Goal: Task Accomplishment & Management: Use online tool/utility

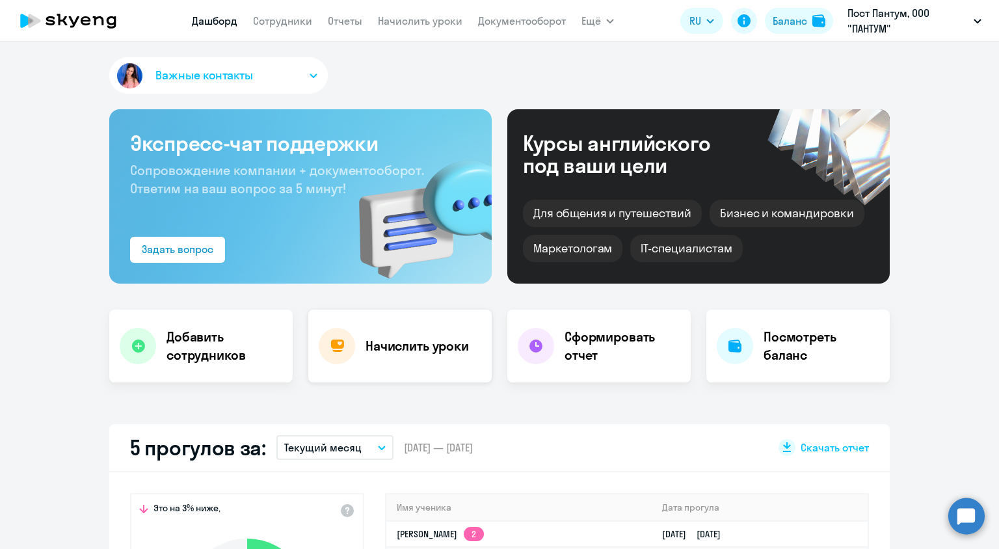
click at [438, 343] on h4 "Начислить уроки" at bounding box center [416, 346] width 103 height 18
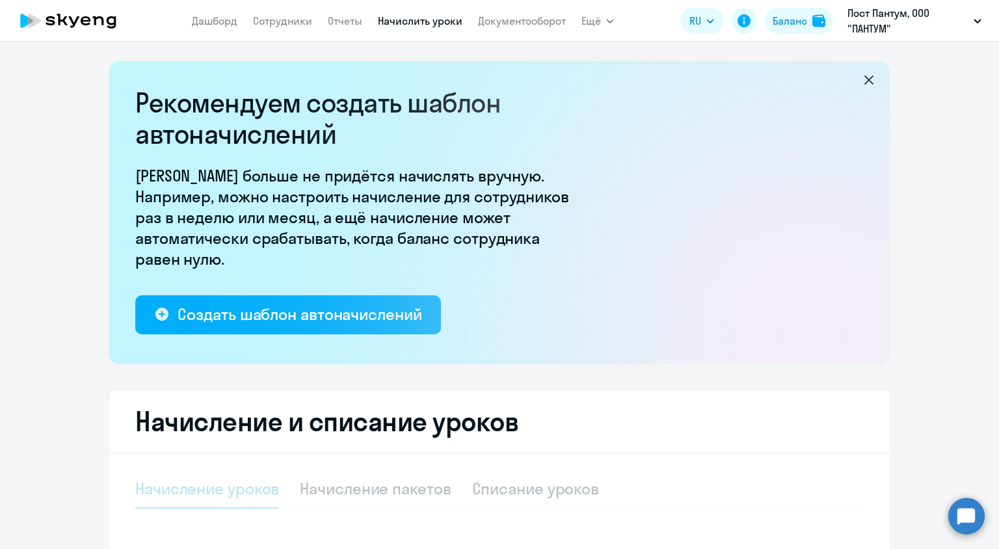
select select "10"
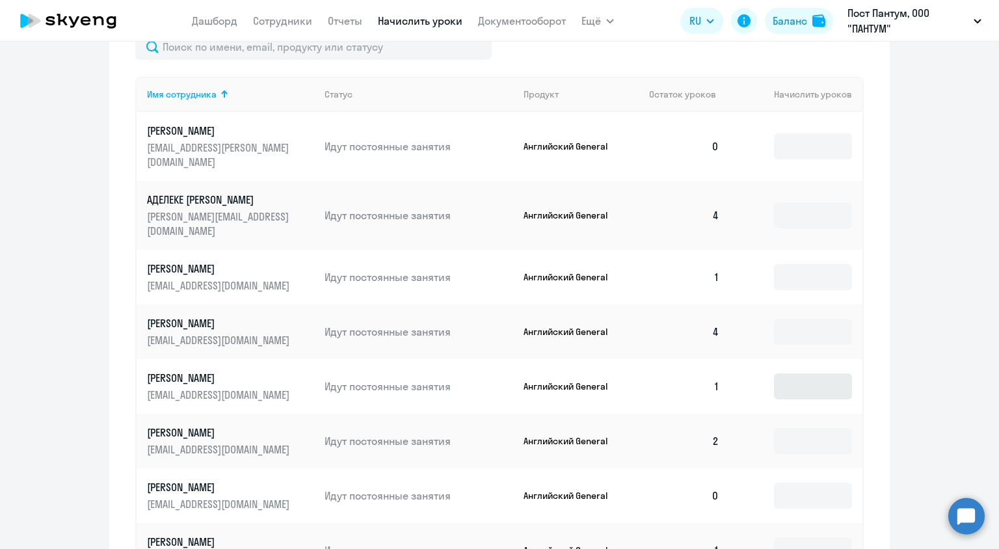
scroll to position [585, 0]
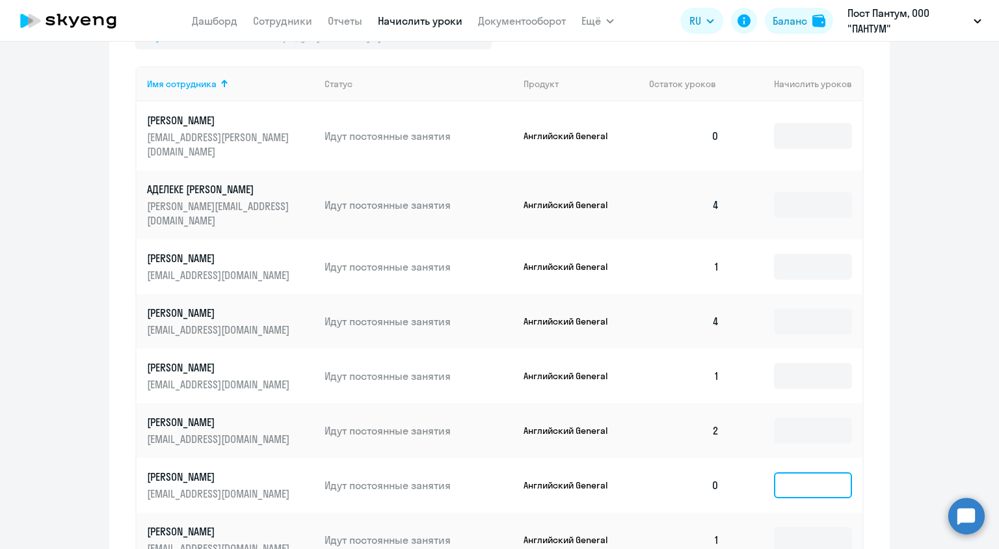
click at [810, 472] on input at bounding box center [813, 485] width 78 height 26
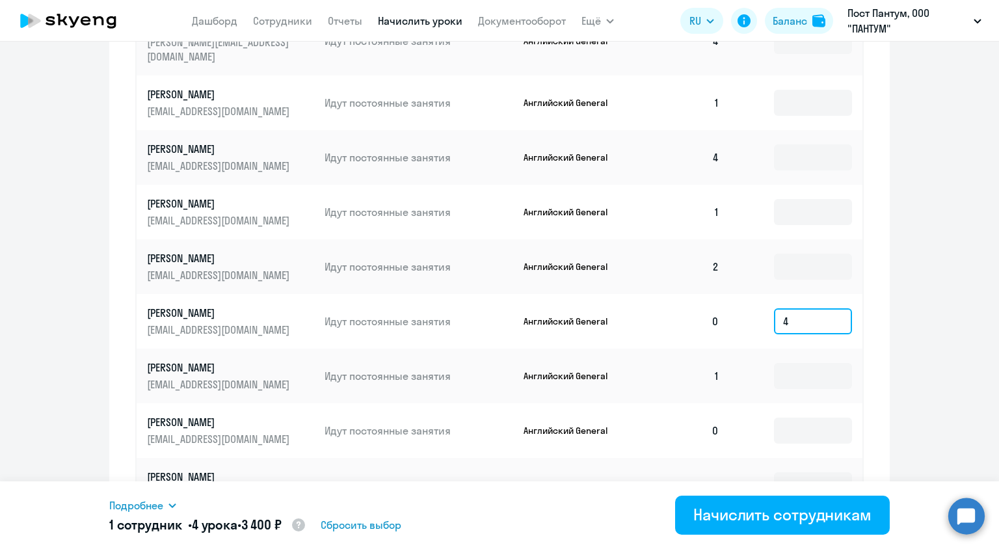
scroll to position [780, 0]
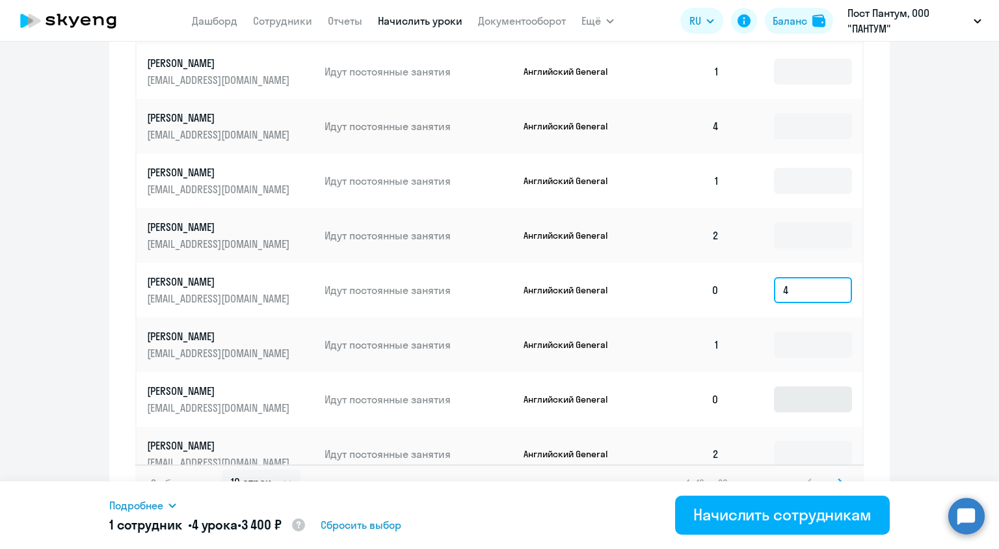
type input "4"
click at [817, 386] on input at bounding box center [813, 399] width 78 height 26
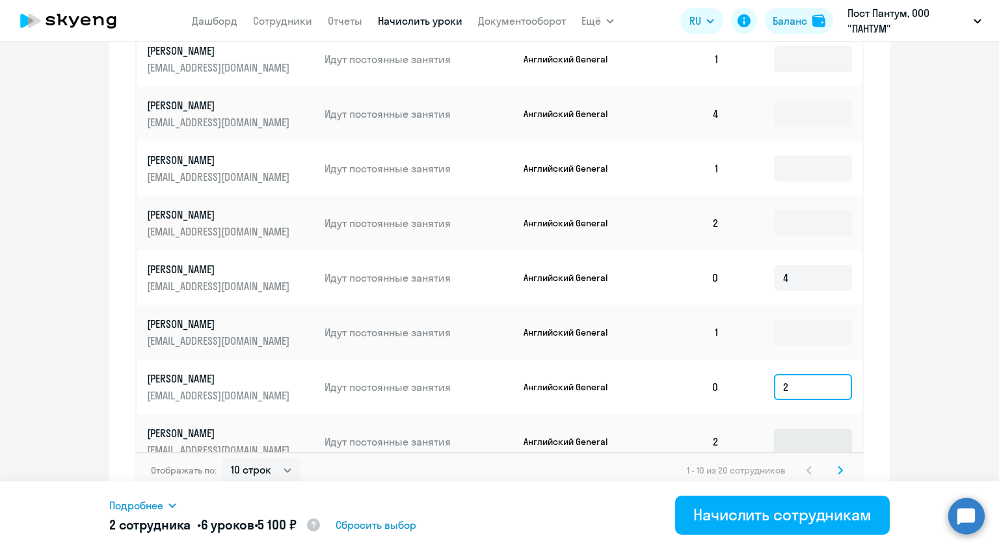
scroll to position [793, 0]
type input "2"
click at [839, 464] on svg-icon at bounding box center [840, 470] width 16 height 16
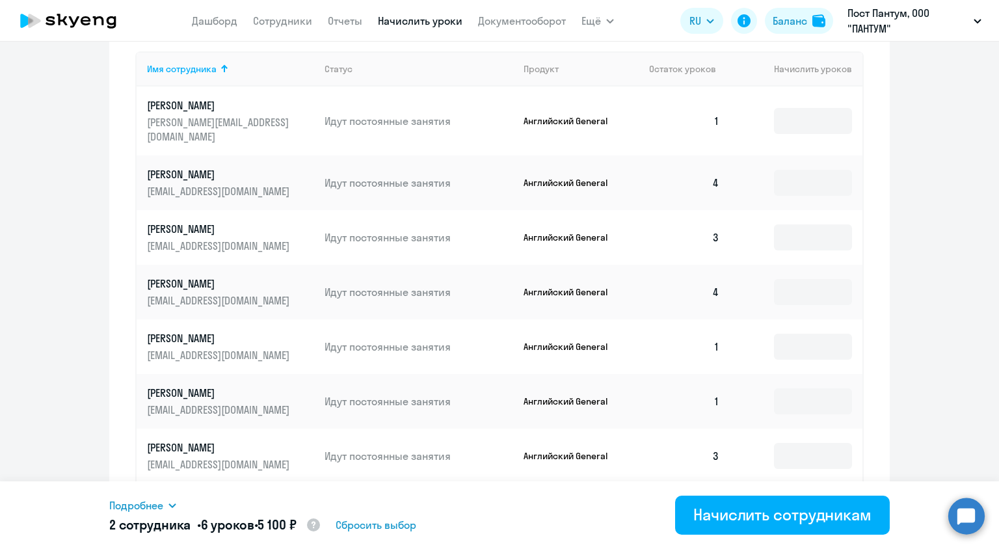
scroll to position [598, 0]
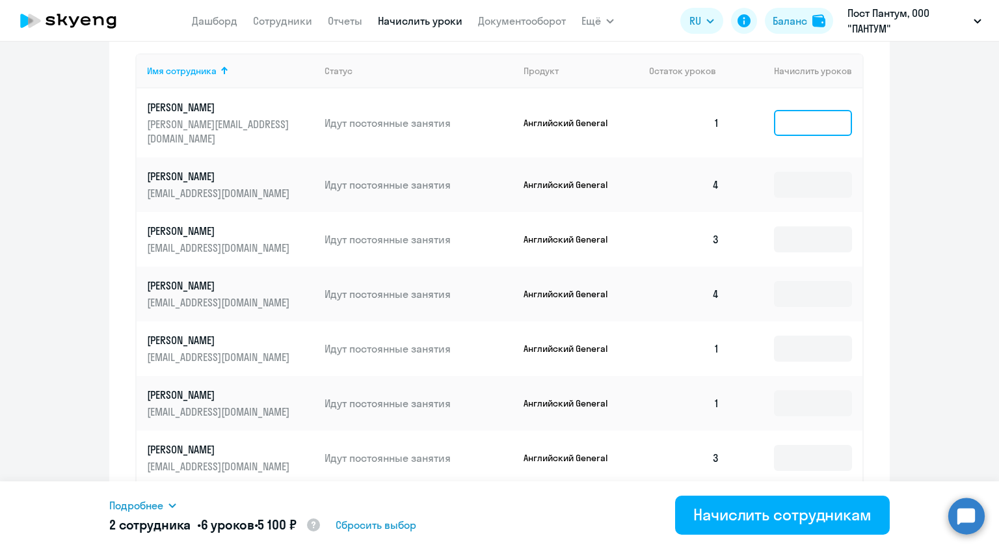
click at [782, 112] on input at bounding box center [813, 123] width 78 height 26
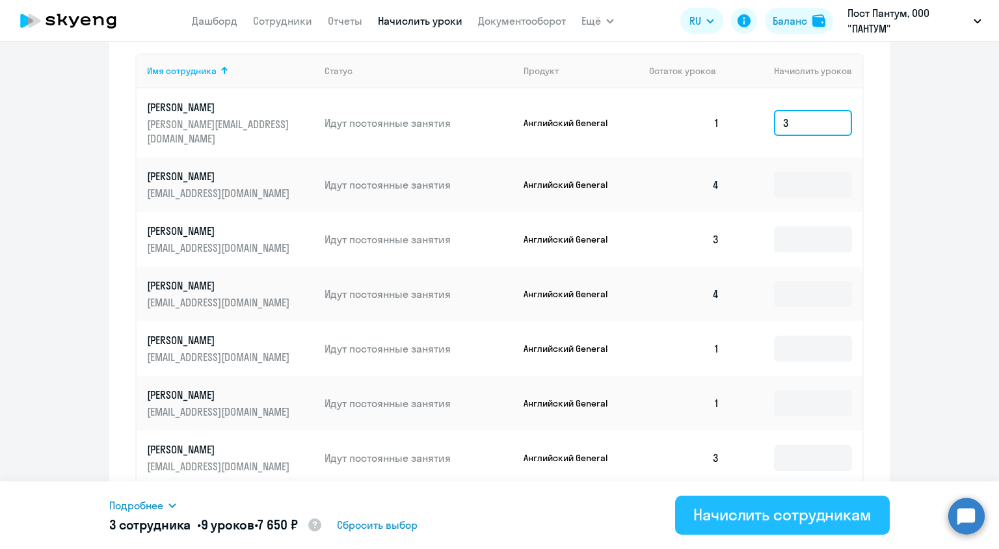
type input "3"
click at [766, 510] on div "Начислить сотрудникам" at bounding box center [782, 514] width 178 height 21
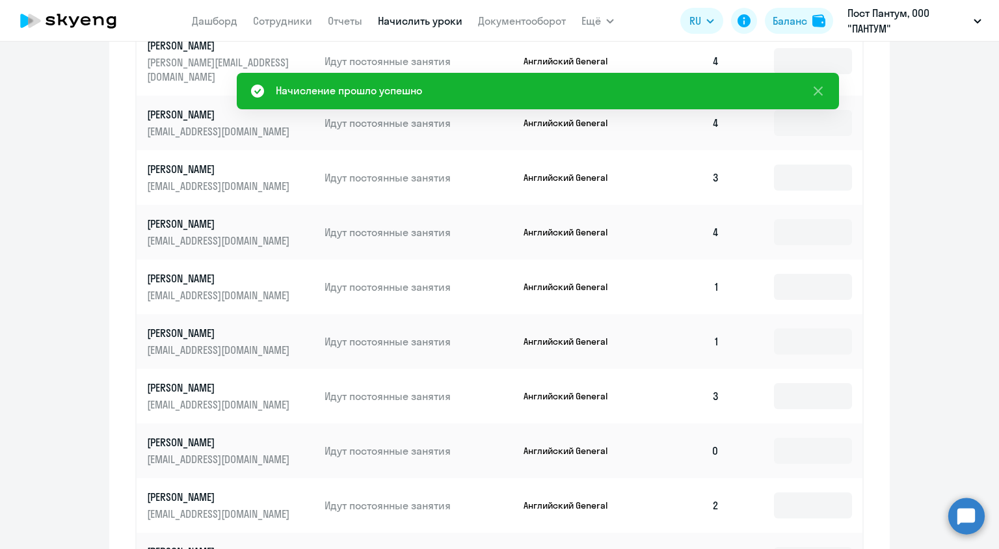
scroll to position [663, 0]
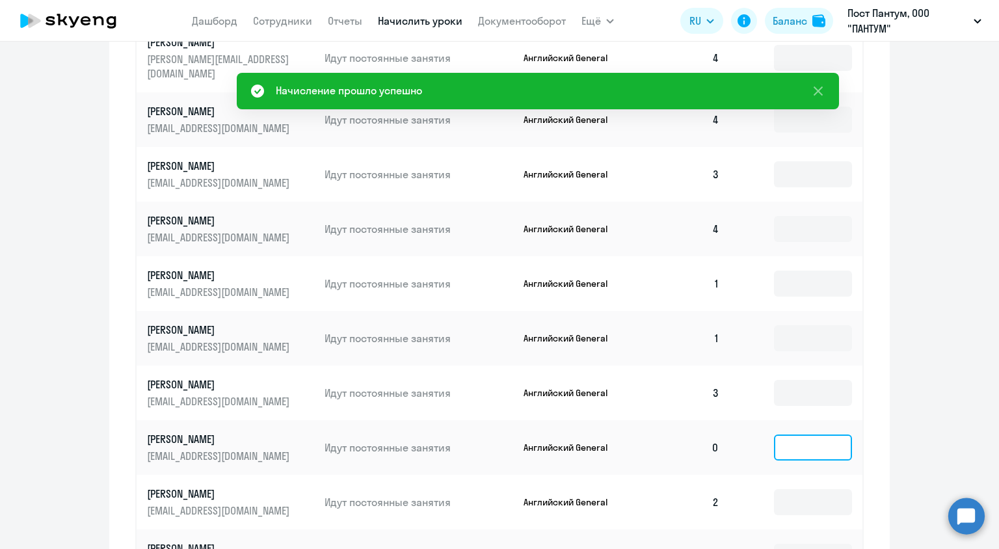
click at [799, 440] on input at bounding box center [813, 447] width 78 height 26
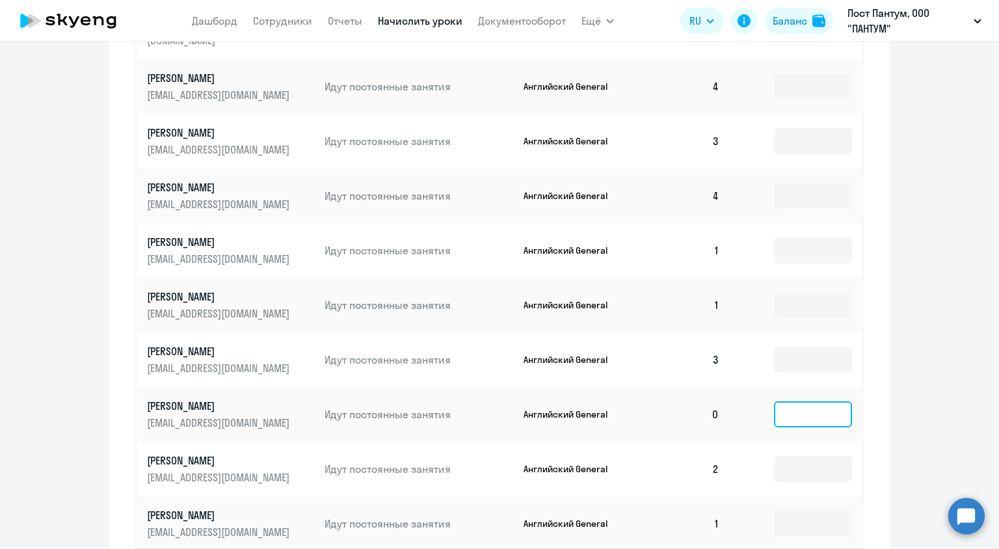
scroll to position [728, 0]
